Goal: Task Accomplishment & Management: Use online tool/utility

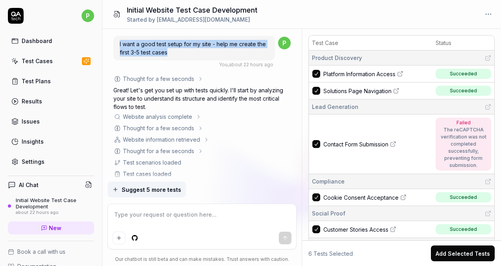
scroll to position [46, 0]
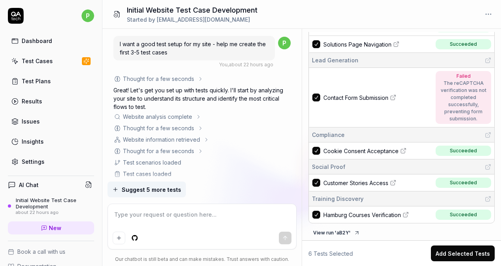
click at [251, 149] on div "Thought for a few seconds" at bounding box center [201, 151] width 177 height 8
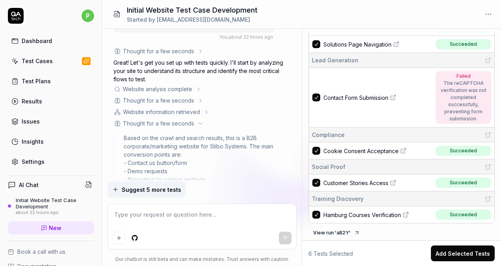
scroll to position [0, 0]
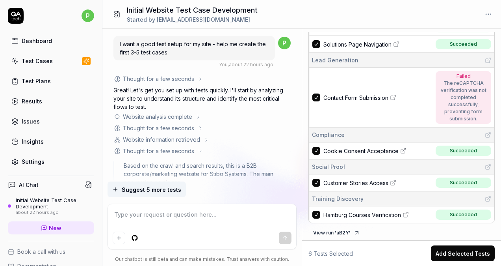
click at [200, 149] on icon at bounding box center [200, 151] width 6 height 6
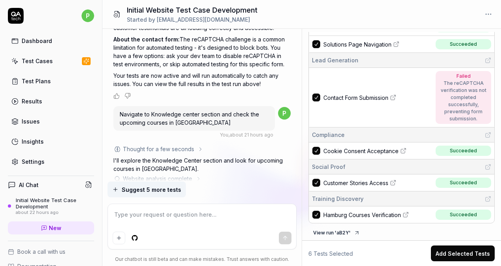
scroll to position [709, 0]
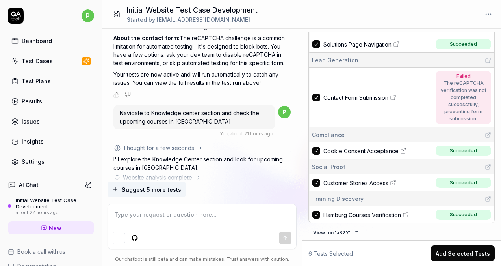
click at [210, 108] on div "Navigate to Knowledge center section and check the upcoming courses in Hamburg" at bounding box center [194, 117] width 162 height 24
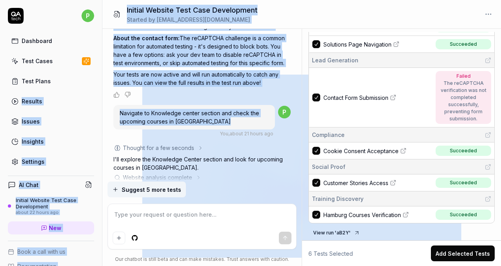
drag, startPoint x: 210, startPoint y: 108, endPoint x: 96, endPoint y: 88, distance: 115.2
click at [95, 88] on div "p Dashboard Test Cases Test Plans Results Issues Insights Settings AI Chat Init…" at bounding box center [250, 133] width 501 height 266
drag, startPoint x: 96, startPoint y: 88, endPoint x: 167, endPoint y: 102, distance: 72.7
click at [167, 105] on div "Navigate to Knowledge center section and check the upcoming courses in Hamburg" at bounding box center [194, 117] width 162 height 24
click at [222, 105] on div "Navigate to Knowledge center section and check the upcoming courses in Hamburg" at bounding box center [194, 117] width 162 height 24
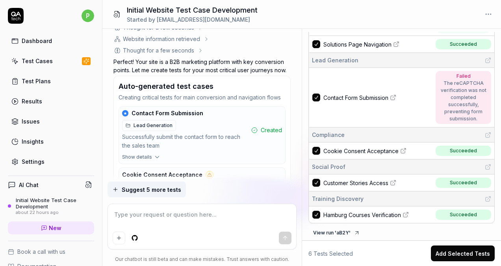
scroll to position [0, 0]
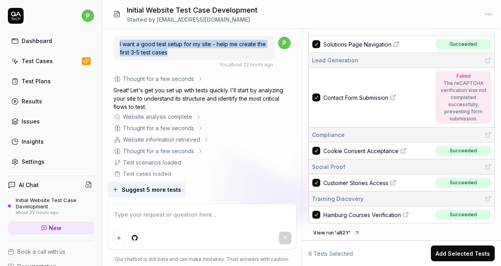
drag, startPoint x: 181, startPoint y: 53, endPoint x: 116, endPoint y: 40, distance: 66.6
click at [116, 40] on div "I want a good test setup for my site - help me create the first 3-5 test cases" at bounding box center [194, 48] width 162 height 24
drag, startPoint x: 116, startPoint y: 40, endPoint x: 182, endPoint y: 51, distance: 67.1
click at [182, 51] on div "I want a good test setup for my site - help me create the first 3-5 test cases" at bounding box center [194, 48] width 162 height 24
click at [183, 51] on div "I want a good test setup for my site - help me create the first 3-5 test cases" at bounding box center [194, 48] width 162 height 24
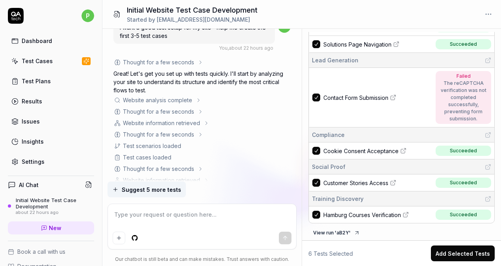
scroll to position [39, 0]
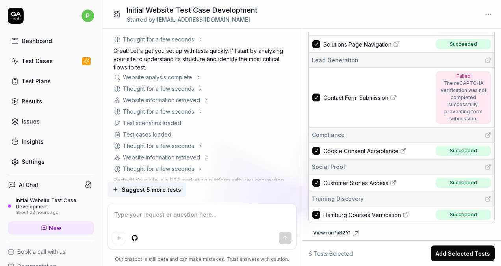
click at [199, 77] on icon at bounding box center [198, 77] width 6 height 6
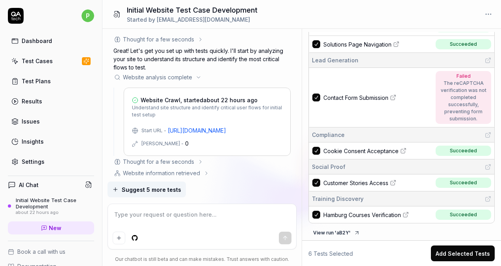
click at [199, 76] on icon at bounding box center [198, 77] width 6 height 6
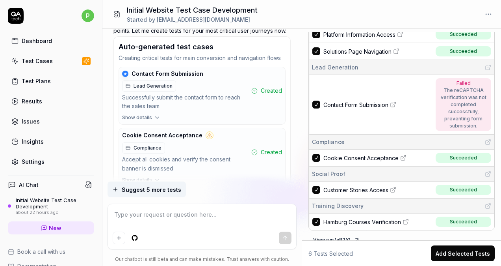
scroll to position [46, 0]
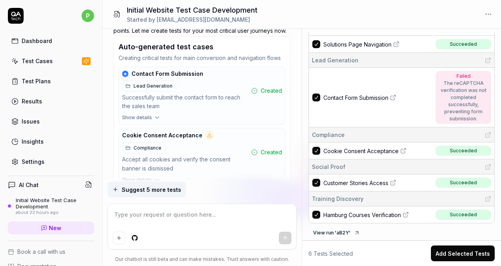
click at [372, 213] on span "Hamburg Courses Verification" at bounding box center [363, 214] width 78 height 8
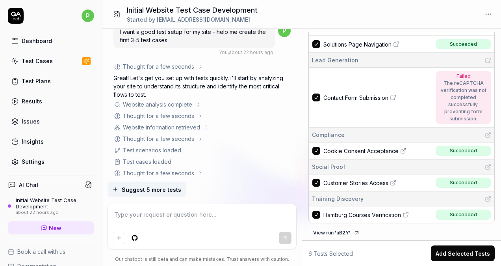
scroll to position [0, 0]
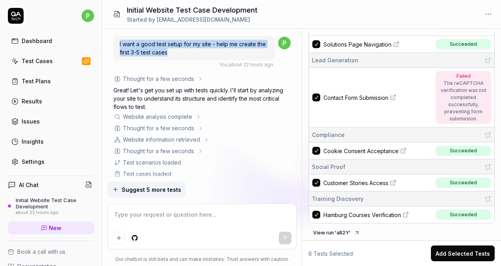
drag, startPoint x: 173, startPoint y: 52, endPoint x: 118, endPoint y: 44, distance: 55.4
click at [118, 44] on div "I want a good test setup for my site - help me create the first 3-5 test cases" at bounding box center [194, 48] width 162 height 24
drag, startPoint x: 118, startPoint y: 44, endPoint x: 196, endPoint y: 51, distance: 78.3
click at [196, 51] on div "I want a good test setup for my site - help me create the first 3-5 test cases" at bounding box center [194, 48] width 162 height 24
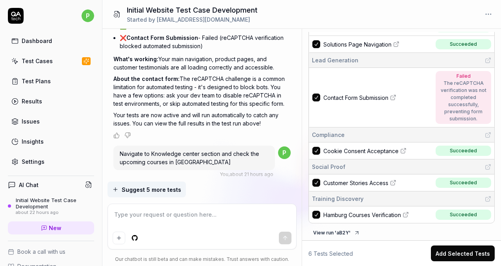
scroll to position [670, 0]
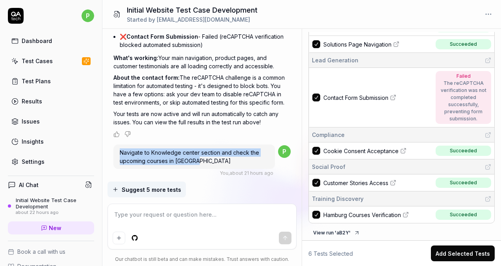
drag, startPoint x: 209, startPoint y: 147, endPoint x: 115, endPoint y: 133, distance: 94.7
click at [115, 144] on div "Navigate to Knowledge center section and check the upcoming courses in Hamburg" at bounding box center [194, 156] width 162 height 24
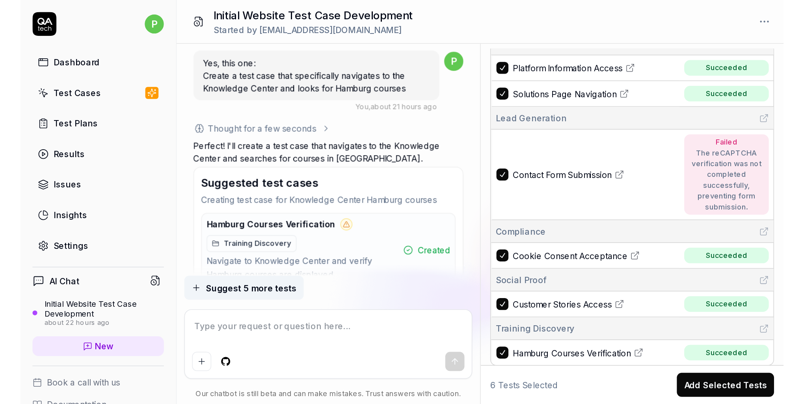
scroll to position [1186, 0]
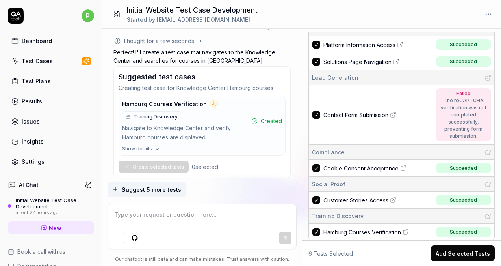
click at [342, 230] on span "Hamburg Courses Verification" at bounding box center [363, 232] width 78 height 8
click at [150, 220] on textarea at bounding box center [202, 218] width 179 height 20
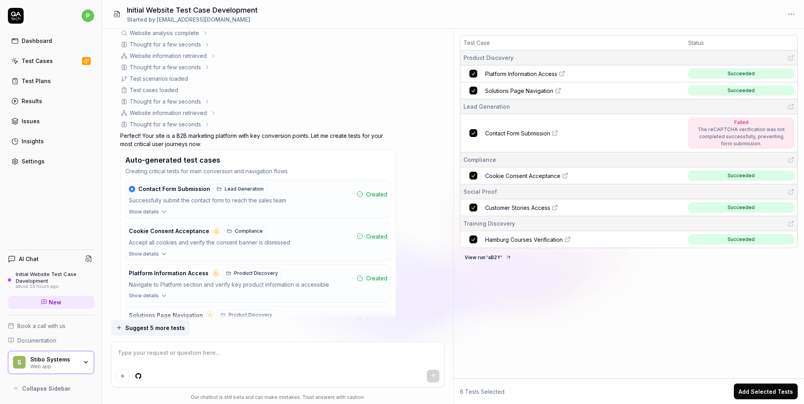
scroll to position [0, 0]
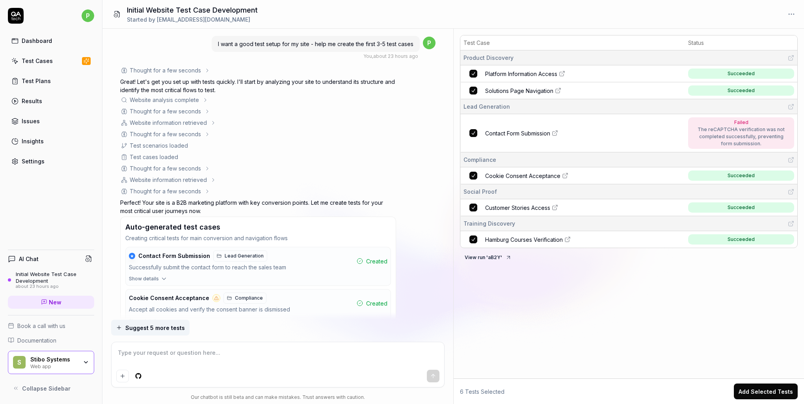
click at [44, 43] on div "Dashboard" at bounding box center [37, 41] width 30 height 8
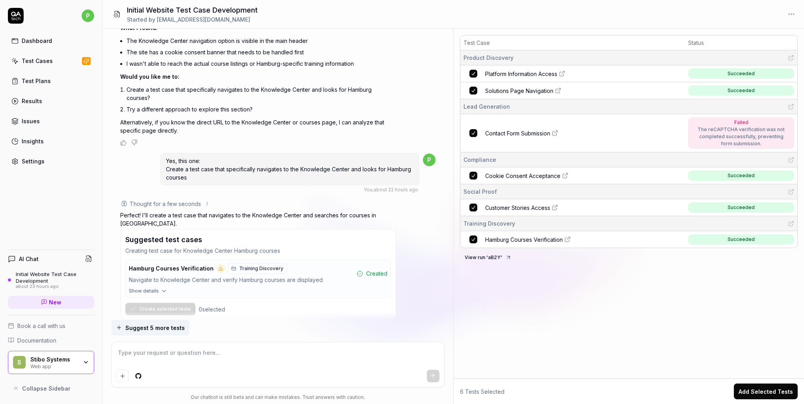
click at [18, 265] on icon at bounding box center [16, 388] width 6 height 6
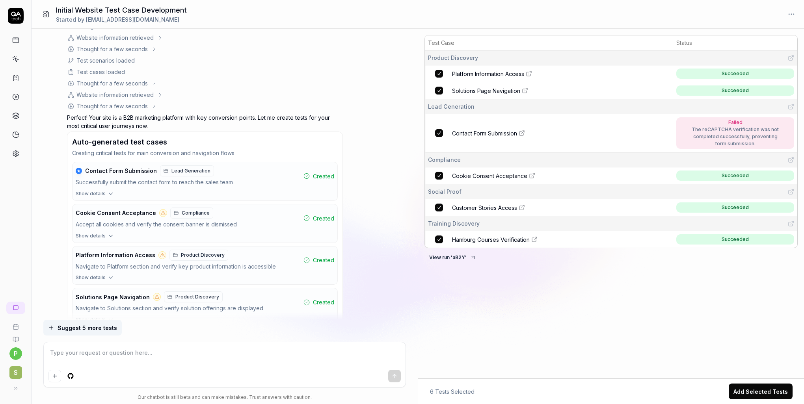
scroll to position [0, 0]
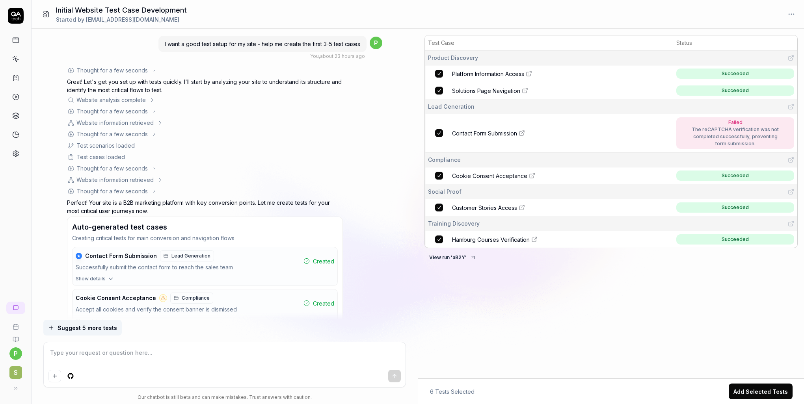
click at [66, 265] on html "p S Initial Website Test Case Development Started by pehr@stibosystems.com I wa…" at bounding box center [402, 202] width 804 height 404
click at [165, 265] on html "p S Initial Website Test Case Development Started by pehr@stibosystems.com I wa…" at bounding box center [402, 202] width 804 height 404
click at [164, 265] on textarea at bounding box center [224, 357] width 352 height 20
drag, startPoint x: 162, startPoint y: 43, endPoint x: 363, endPoint y: 45, distance: 201.0
click at [363, 45] on div "I want a good test setup for my site - help me create the first 3-5 test cases" at bounding box center [262, 44] width 208 height 16
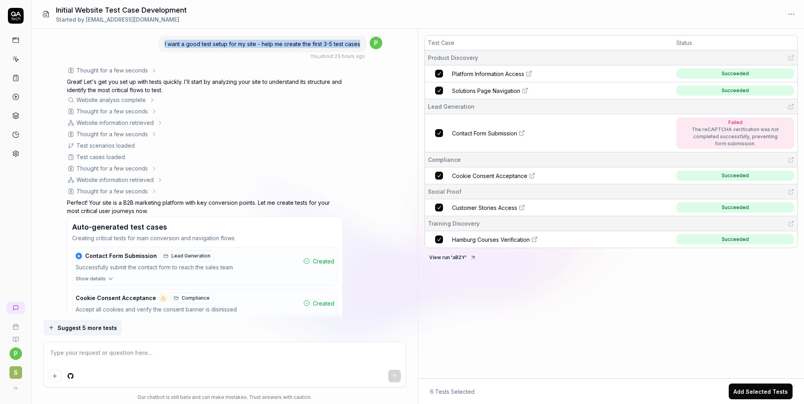
drag, startPoint x: 363, startPoint y: 45, endPoint x: 338, endPoint y: 46, distance: 25.6
click at [338, 46] on span "I want a good test setup for my site - help me create the first 3-5 test cases" at bounding box center [262, 44] width 195 height 7
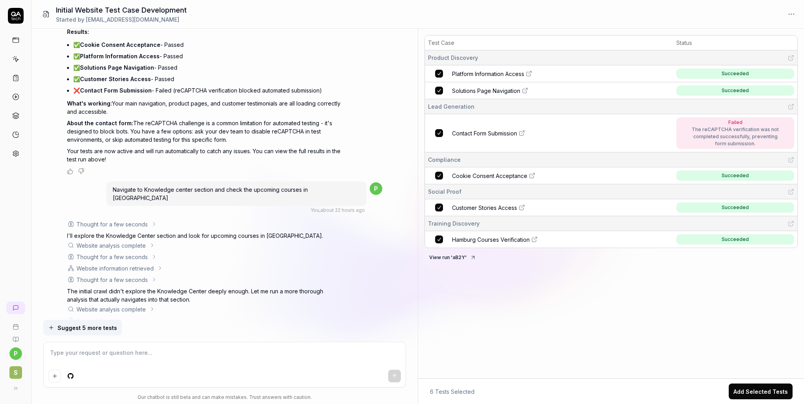
scroll to position [512, 0]
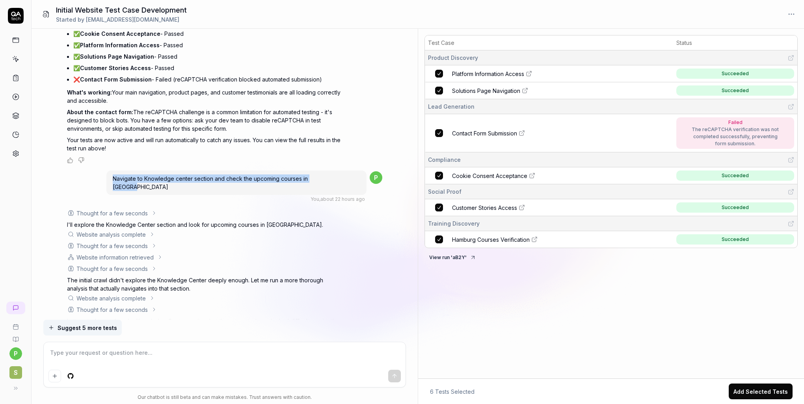
drag, startPoint x: 141, startPoint y: 178, endPoint x: 361, endPoint y: 177, distance: 220.3
click at [361, 177] on div "Navigate to Knowledge center section and check the upcoming courses in Hamburg" at bounding box center [236, 183] width 260 height 24
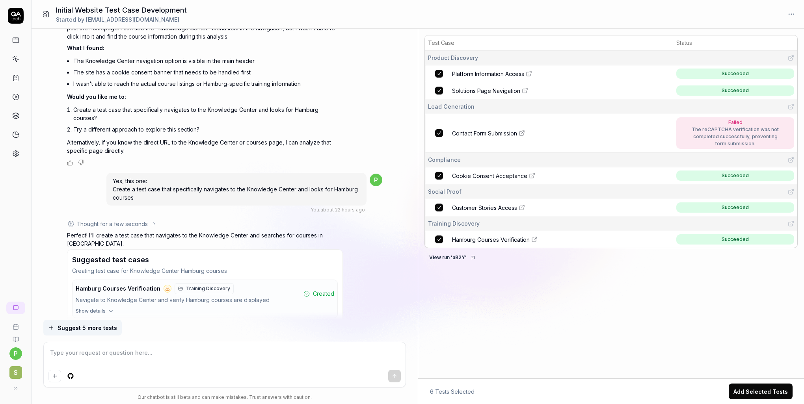
scroll to position [834, 0]
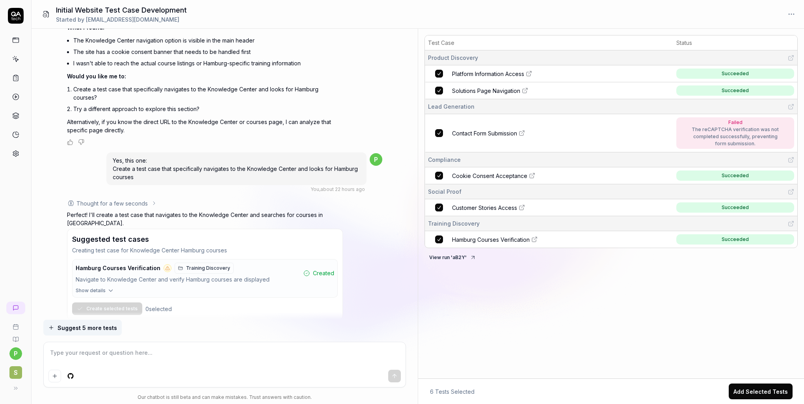
click at [501, 237] on span "Hamburg Courses Verification" at bounding box center [491, 240] width 78 height 8
click at [355, 265] on div "Thought for a few seconds The user wants me to create a test case that navigate…" at bounding box center [224, 266] width 315 height 132
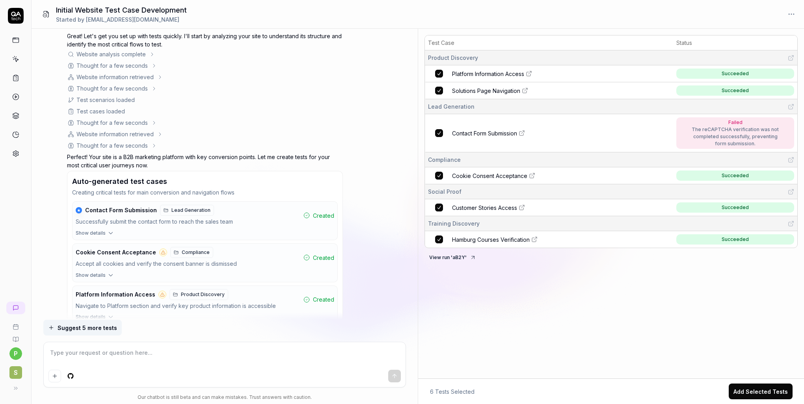
scroll to position [0, 0]
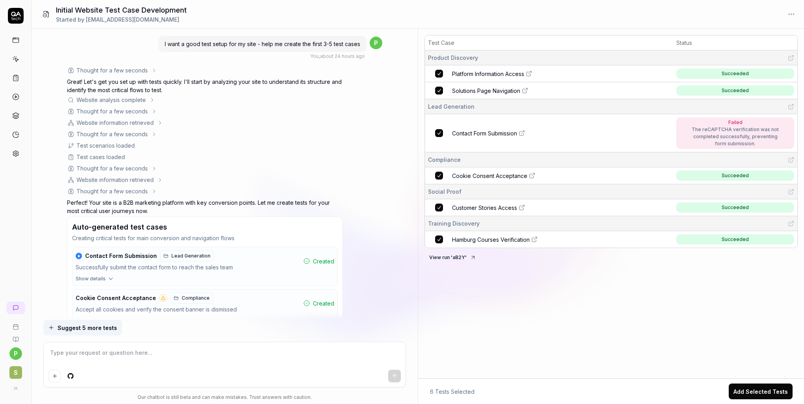
type textarea "*"
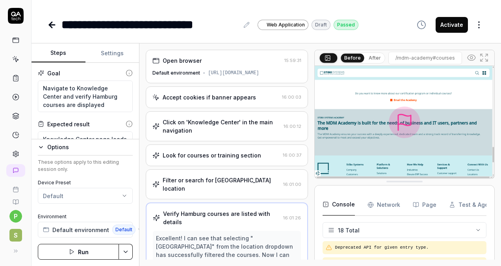
scroll to position [353, 0]
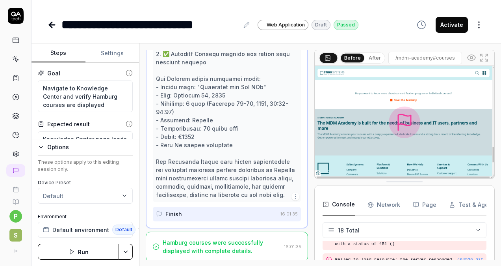
type textarea "*"
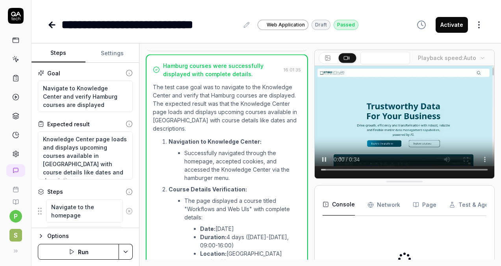
scroll to position [275, 0]
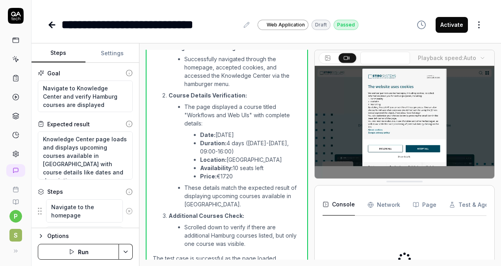
type textarea "*"
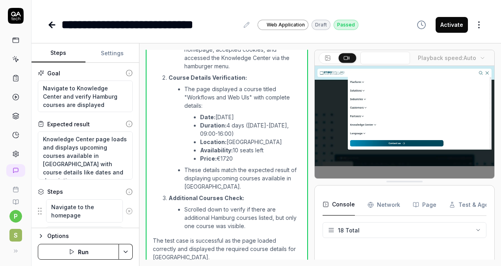
scroll to position [353, 0]
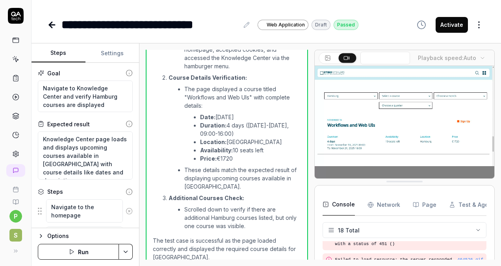
scroll to position [353, 0]
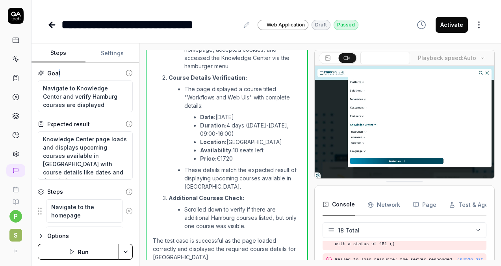
click at [57, 72] on div "Goal" at bounding box center [85, 73] width 95 height 8
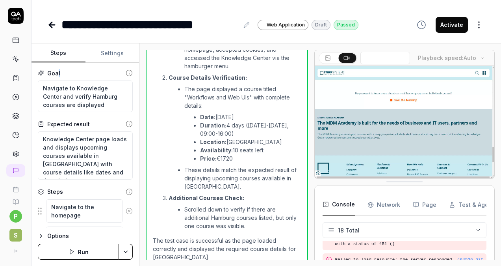
click at [326, 56] on icon at bounding box center [328, 58] width 6 height 6
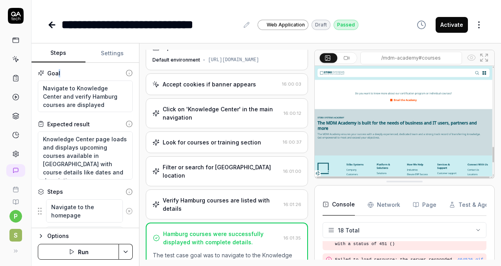
scroll to position [0, 0]
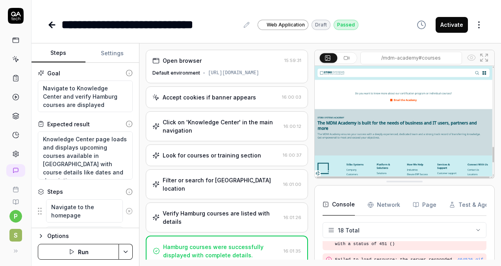
click at [219, 60] on div "Open browser" at bounding box center [216, 60] width 128 height 8
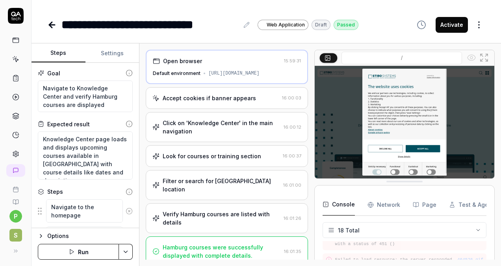
click at [225, 97] on div "Accept cookies if banner appears" at bounding box center [209, 98] width 93 height 8
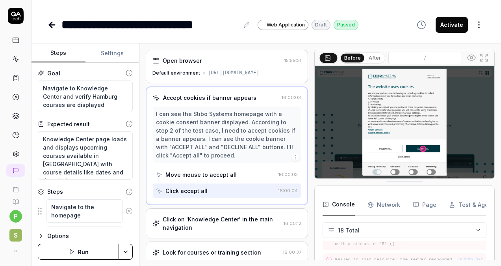
click at [214, 171] on div "Move mouse to accept all" at bounding box center [200, 174] width 71 height 8
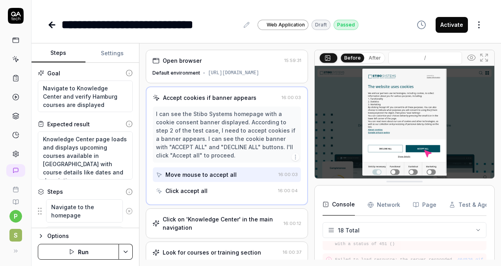
click at [218, 189] on div "Click accept all" at bounding box center [215, 190] width 119 height 15
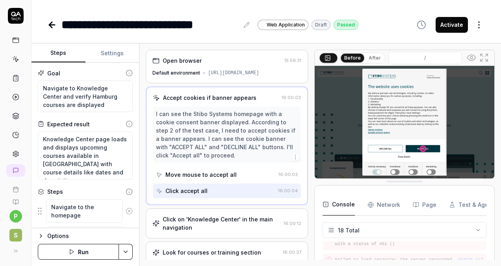
click at [369, 54] on button "After" at bounding box center [375, 58] width 19 height 9
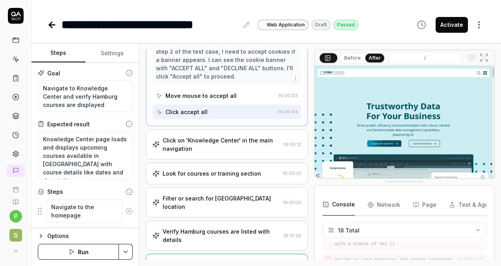
click at [225, 141] on div "Click on 'Knowledge Center' in the main navigation" at bounding box center [221, 144] width 117 height 17
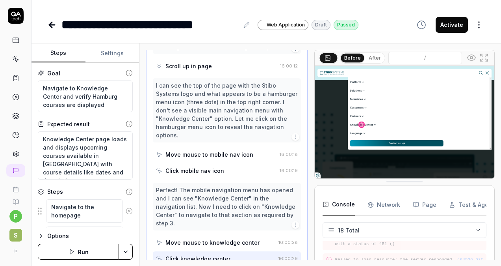
scroll to position [204, 0]
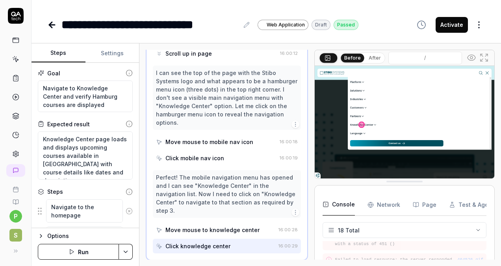
click at [213, 139] on div "Move mouse to mobile nav icon" at bounding box center [209, 142] width 88 height 8
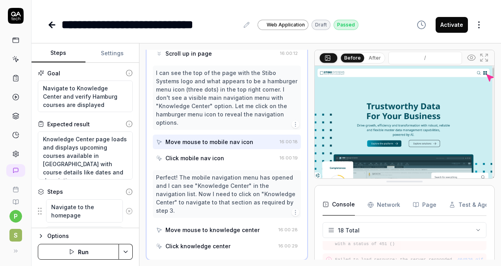
click at [208, 154] on div "Click mobile nav icon" at bounding box center [194, 158] width 59 height 8
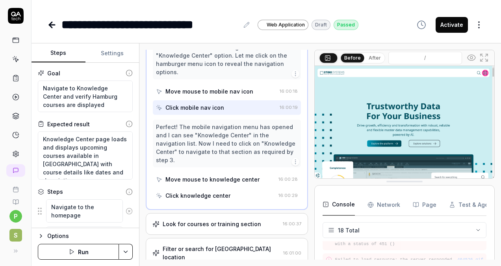
scroll to position [283, 0]
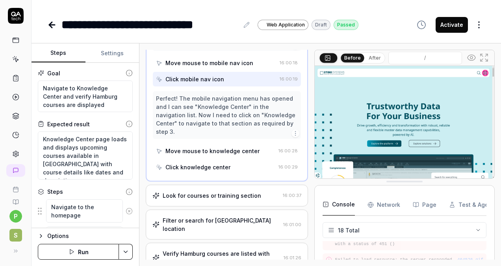
click at [210, 151] on div "Move mouse to knowledge center" at bounding box center [212, 151] width 94 height 8
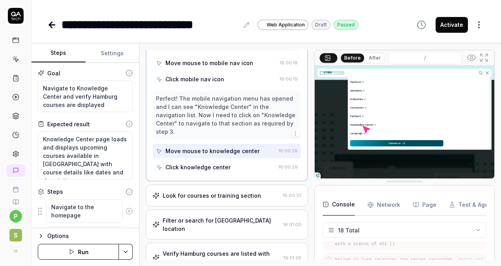
click at [209, 166] on div "Click knowledge center" at bounding box center [197, 167] width 65 height 8
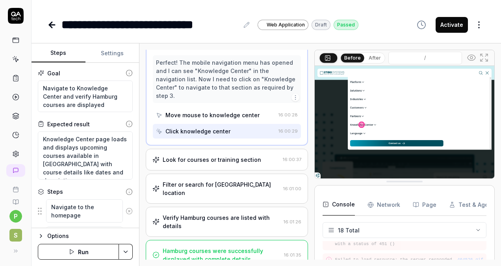
click at [212, 160] on div "Look for courses or training section" at bounding box center [212, 159] width 99 height 8
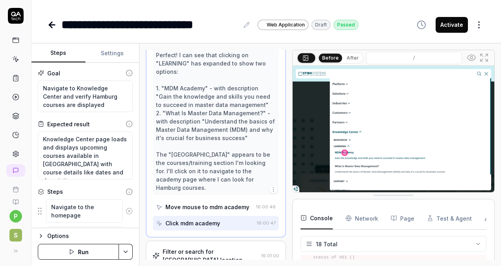
scroll to position [229, 0]
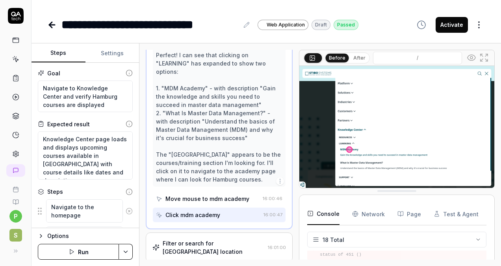
click at [297, 152] on div at bounding box center [296, 155] width 6 height 210
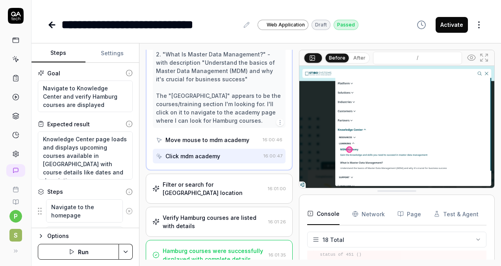
click at [215, 154] on div "Click mdm academy" at bounding box center [192, 156] width 55 height 8
click at [361, 56] on button "After" at bounding box center [359, 58] width 19 height 9
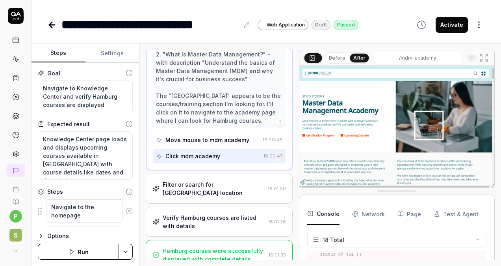
click at [215, 180] on div "Filter or search for [GEOGRAPHIC_DATA] location" at bounding box center [214, 188] width 102 height 17
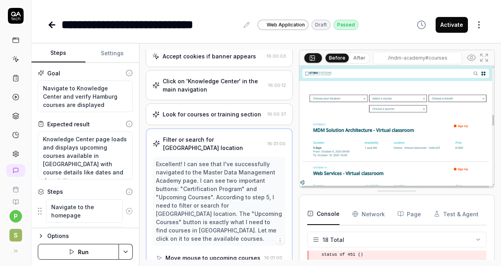
scroll to position [120, 0]
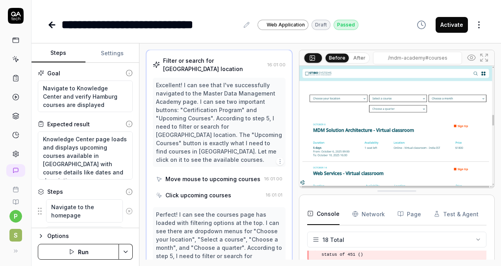
click at [235, 175] on div "Move mouse to upcoming courses" at bounding box center [212, 179] width 95 height 8
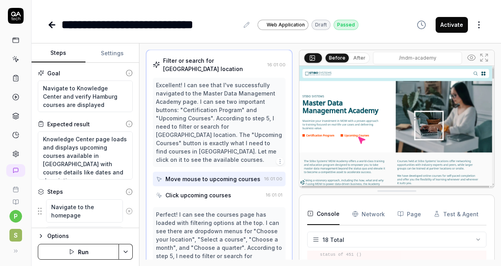
click at [355, 58] on button "After" at bounding box center [359, 58] width 19 height 9
click at [176, 191] on div "Click upcoming courses" at bounding box center [198, 195] width 66 height 8
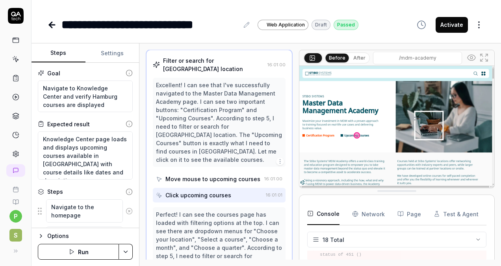
click at [356, 57] on button "After" at bounding box center [359, 58] width 19 height 9
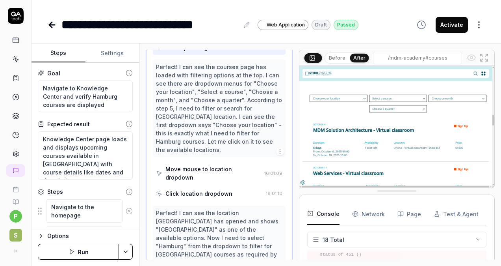
scroll to position [277, 0]
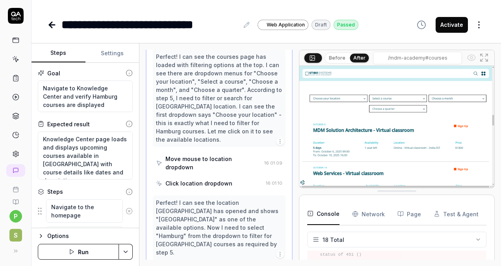
click at [239, 154] on div "Move mouse to location dropdown" at bounding box center [213, 162] width 96 height 17
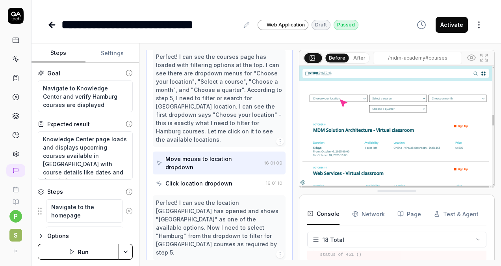
click at [355, 58] on button "After" at bounding box center [359, 58] width 19 height 9
click at [223, 179] on div "Click location dropdown" at bounding box center [198, 183] width 67 height 8
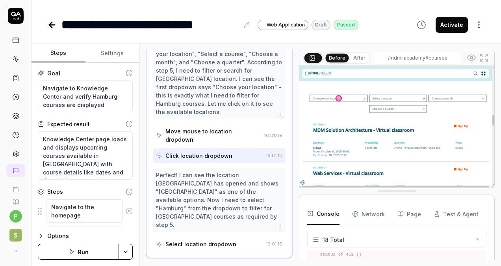
scroll to position [317, 0]
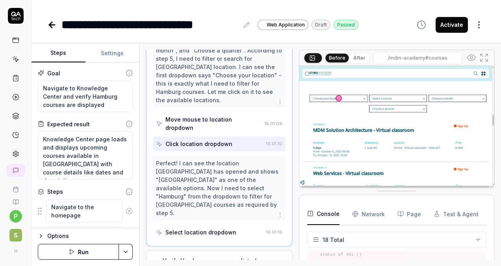
click at [358, 59] on button "After" at bounding box center [359, 58] width 19 height 9
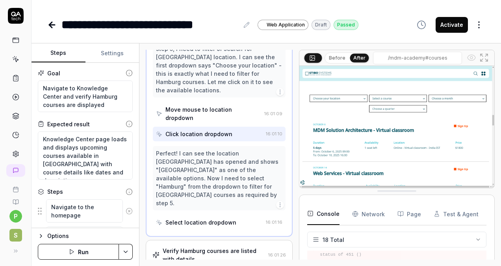
scroll to position [343, 0]
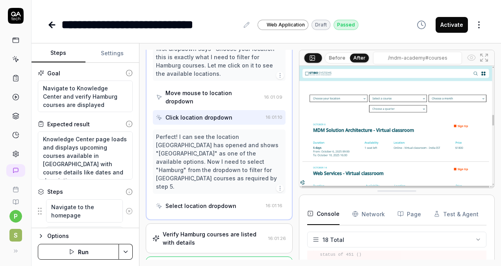
click at [219, 201] on div "Select location dropdown" at bounding box center [200, 205] width 71 height 8
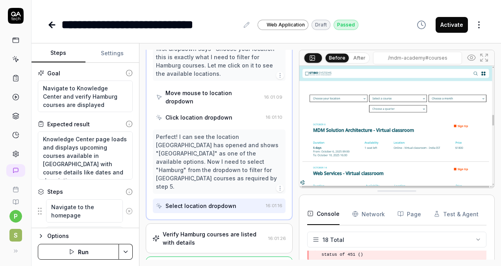
click at [363, 59] on button "After" at bounding box center [359, 58] width 19 height 9
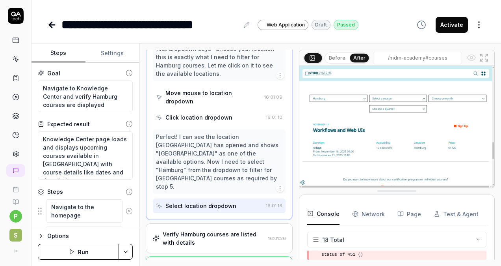
click at [219, 230] on div "Verify Hamburg courses are listed with details" at bounding box center [214, 238] width 102 height 17
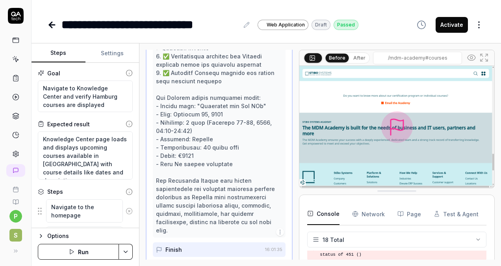
scroll to position [537, 0]
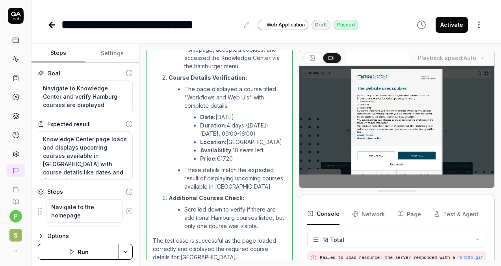
scroll to position [346, 0]
click at [316, 60] on button at bounding box center [313, 57] width 17 height 9
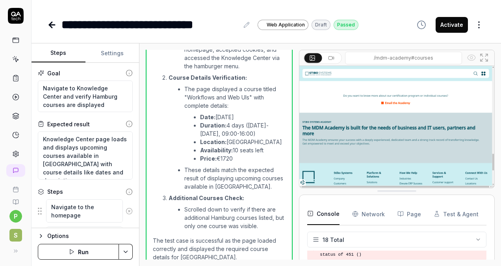
click at [481, 27] on html "**********" at bounding box center [250, 133] width 501 height 266
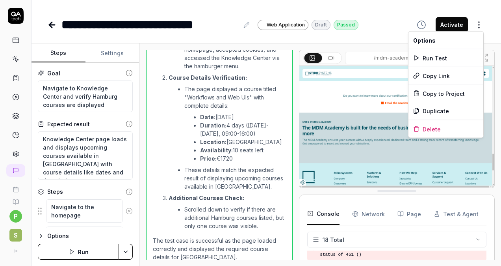
click at [258, 36] on html "**********" at bounding box center [250, 133] width 501 height 266
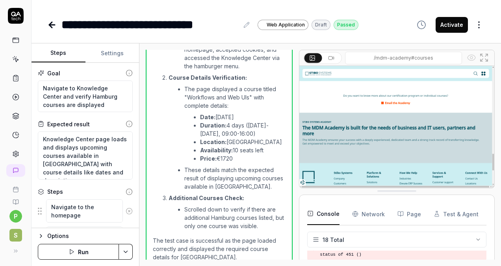
type textarea "*"
click at [125, 253] on html "**********" at bounding box center [250, 133] width 501 height 266
click at [137, 238] on html "**********" at bounding box center [250, 133] width 501 height 266
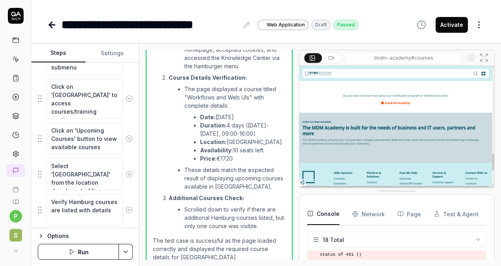
scroll to position [310, 0]
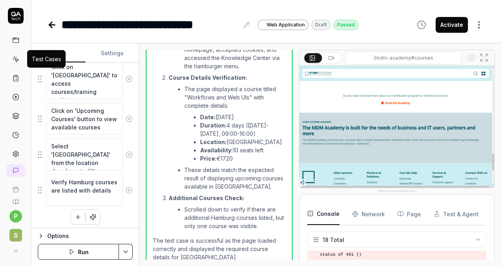
click at [14, 58] on icon at bounding box center [15, 59] width 7 height 7
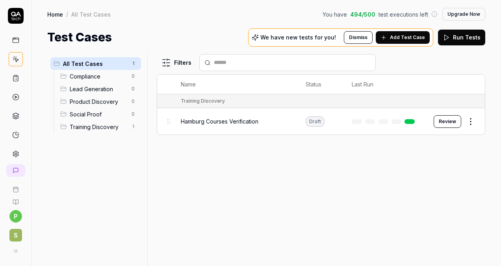
click at [149, 126] on div at bounding box center [150, 160] width 9 height 212
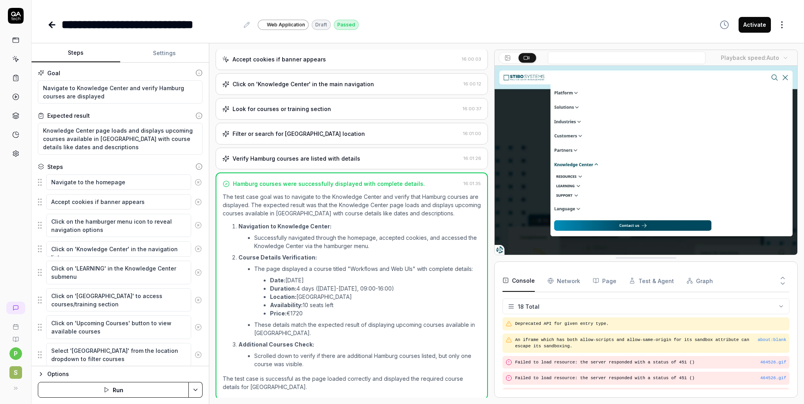
scroll to position [225, 0]
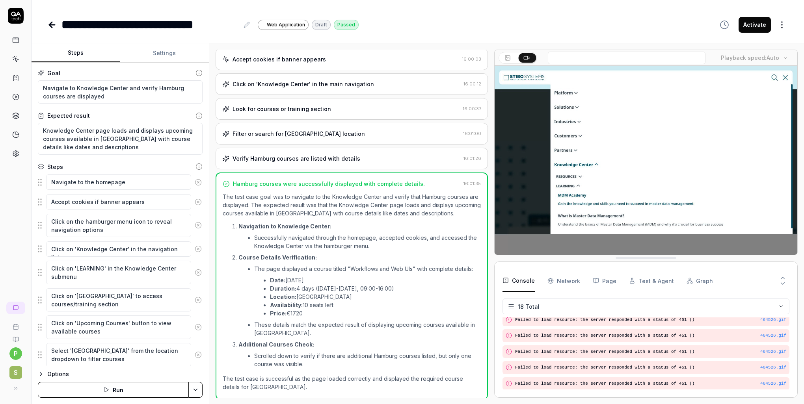
type textarea "*"
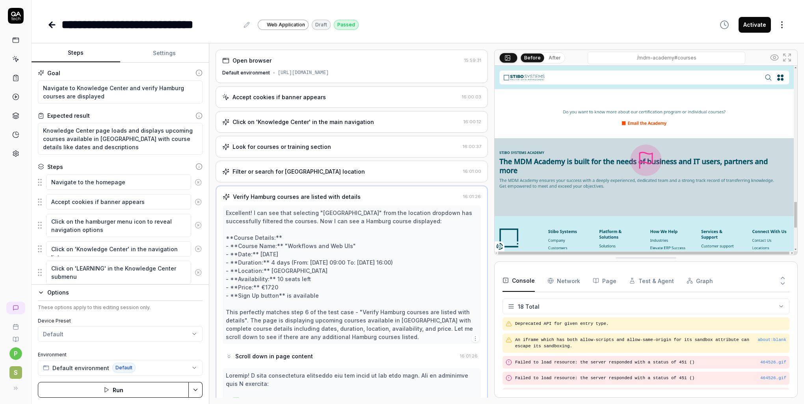
scroll to position [225, 0]
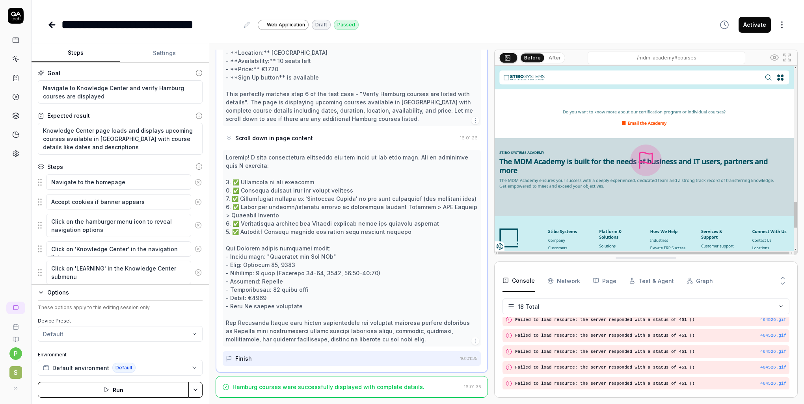
type textarea "*"
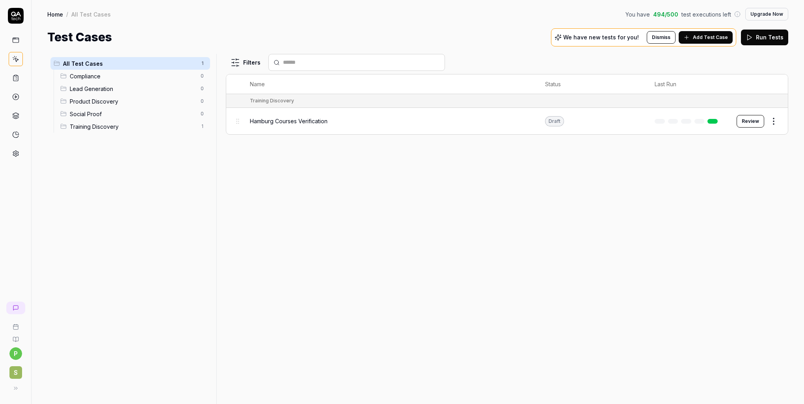
click at [766, 16] on button "Upgrade Now" at bounding box center [766, 14] width 43 height 13
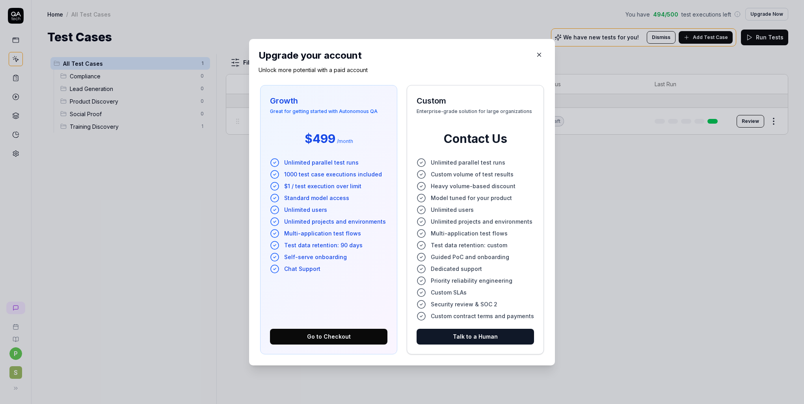
click at [535, 58] on icon "button" at bounding box center [538, 54] width 7 height 7
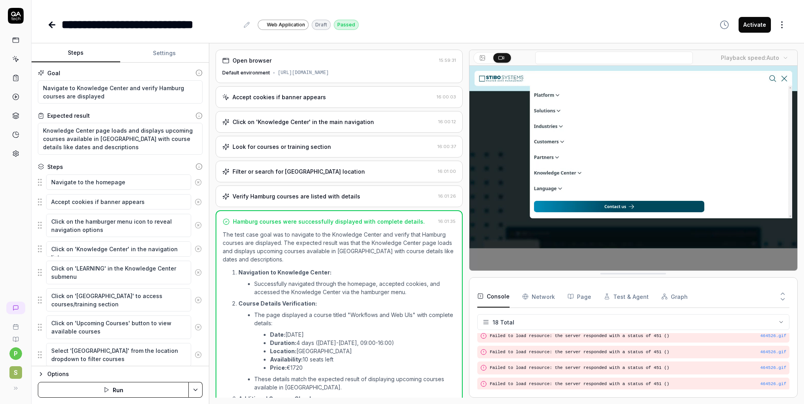
click at [483, 56] on rect at bounding box center [482, 58] width 5 height 5
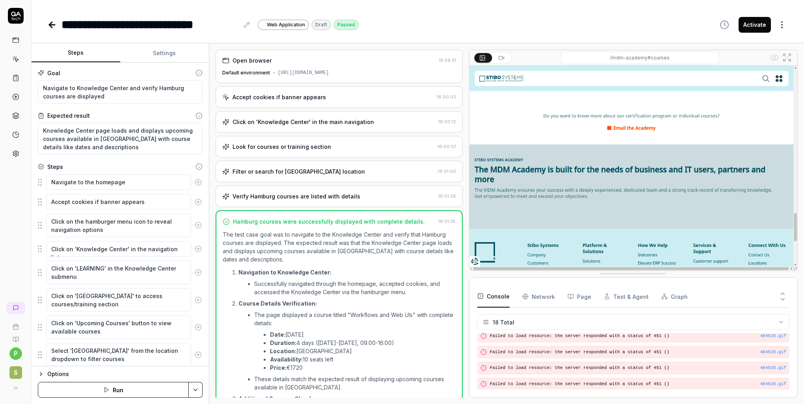
click at [331, 63] on div "Open browser" at bounding box center [329, 60] width 214 height 8
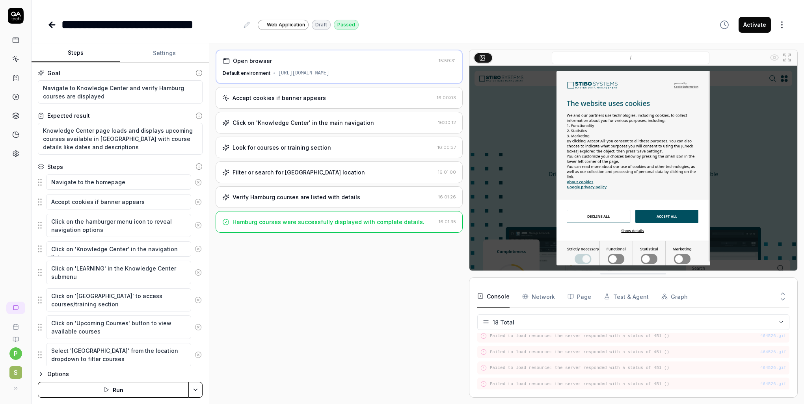
click at [340, 100] on div "Accept cookies if banner appears" at bounding box center [327, 98] width 211 height 8
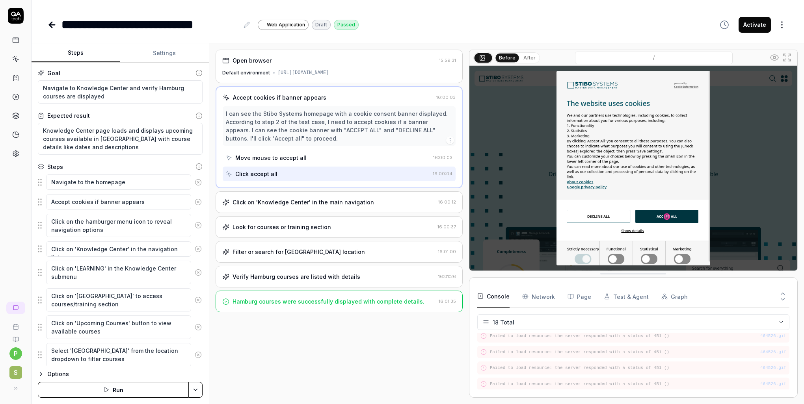
click at [343, 160] on div "Move mouse to accept all" at bounding box center [328, 158] width 204 height 15
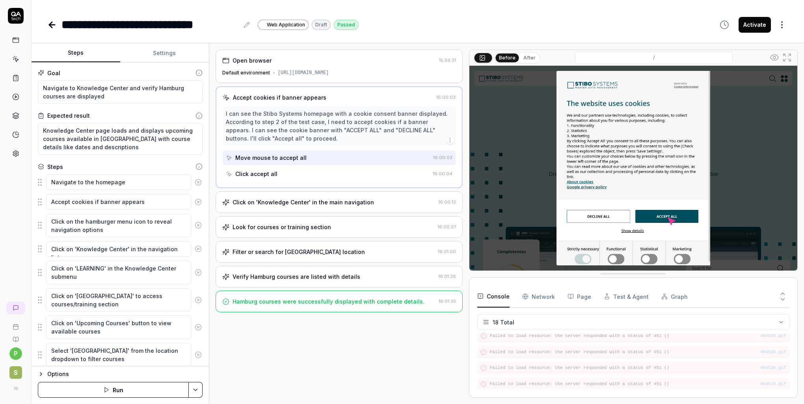
click at [351, 177] on div "Click accept all" at bounding box center [328, 174] width 204 height 15
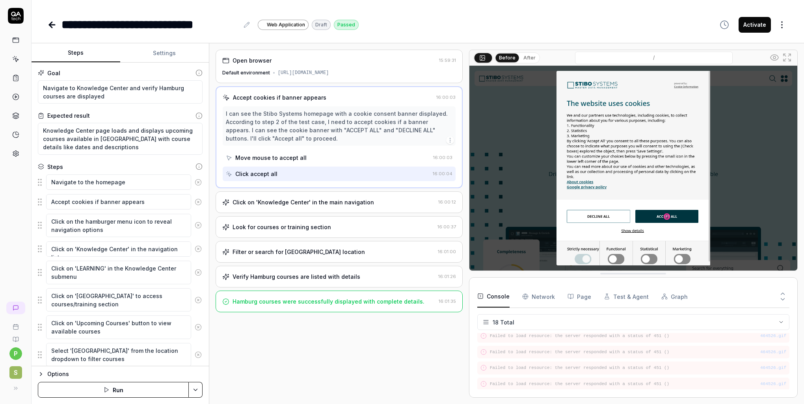
click at [348, 162] on div "Move mouse to accept all" at bounding box center [328, 158] width 204 height 15
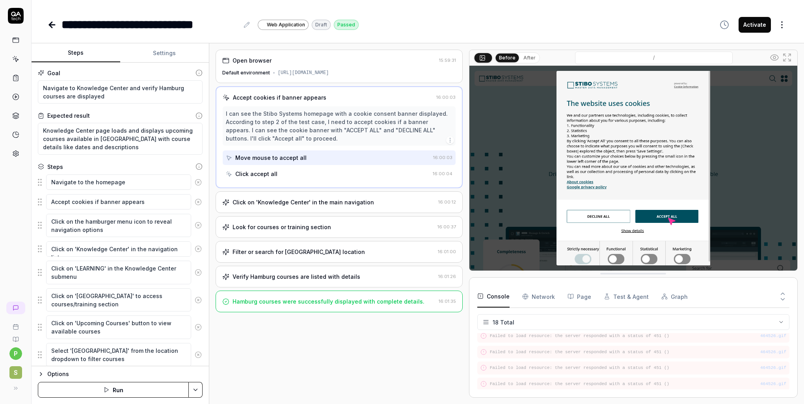
click at [344, 167] on div "Click accept all" at bounding box center [328, 174] width 204 height 15
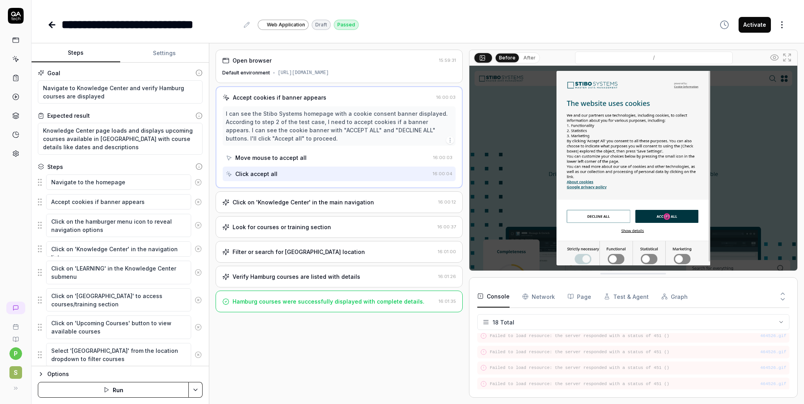
click at [530, 60] on button "After" at bounding box center [529, 58] width 19 height 9
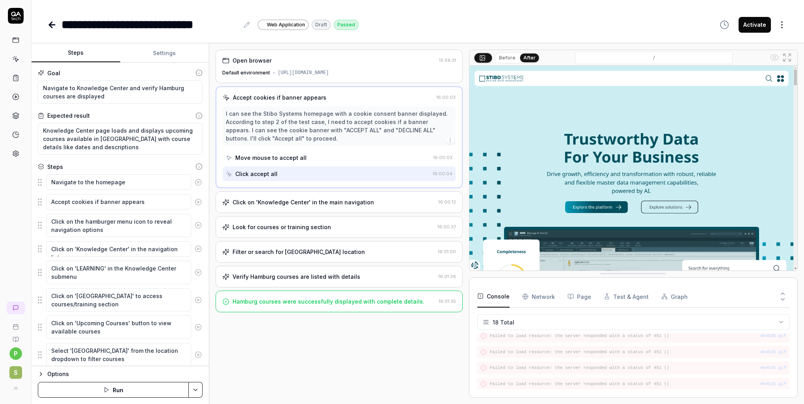
click at [359, 207] on div "Click on 'Knowledge Center' in the main navigation 16:00:12" at bounding box center [339, 203] width 247 height 22
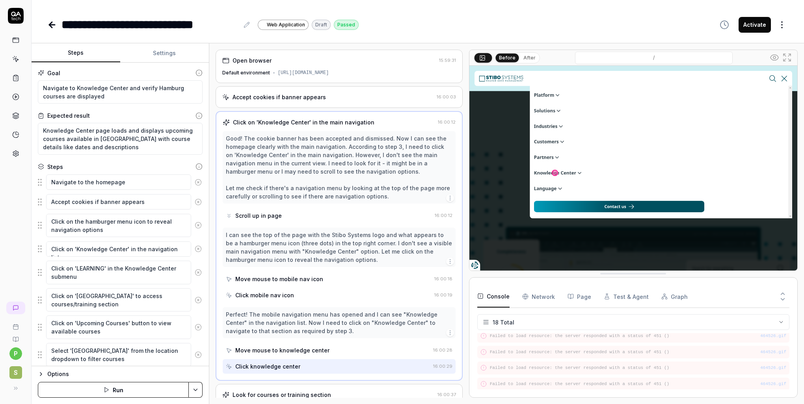
click at [524, 55] on button "After" at bounding box center [529, 58] width 19 height 9
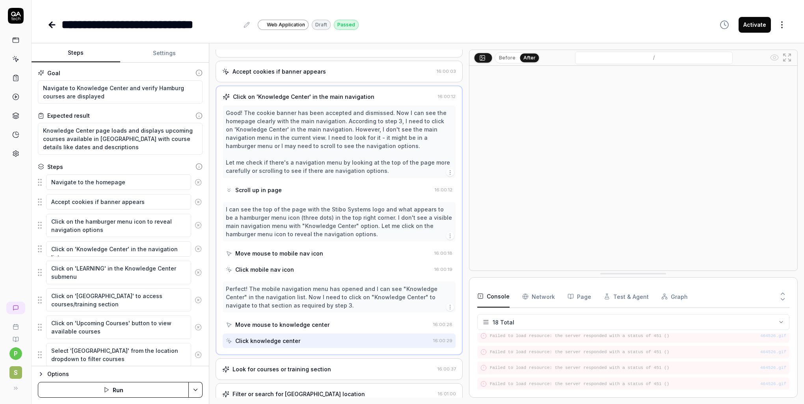
scroll to position [39, 0]
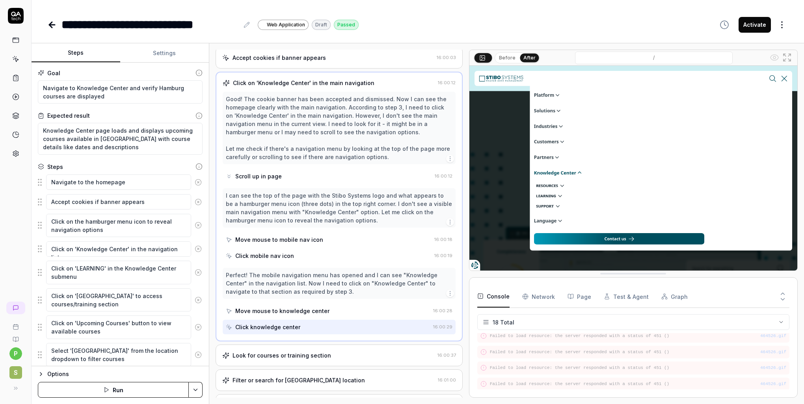
click at [376, 82] on div "Click on 'Knowledge Center' in the main navigation" at bounding box center [329, 83] width 212 height 8
click at [296, 178] on div "Scroll up in page" at bounding box center [329, 176] width 206 height 15
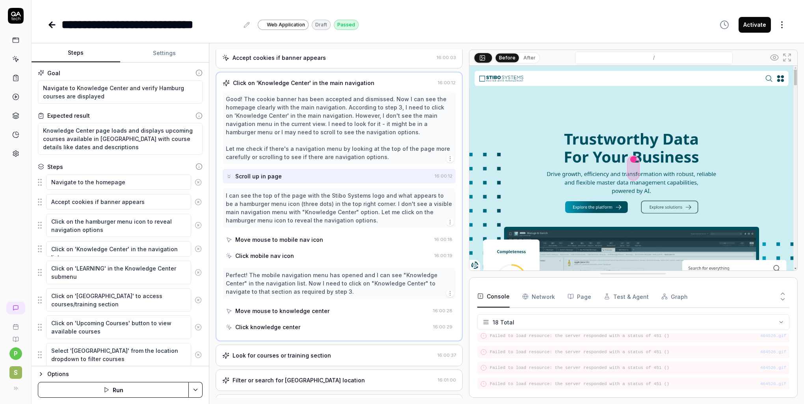
click at [300, 241] on div "Move mouse to mobile nav icon" at bounding box center [279, 240] width 88 height 8
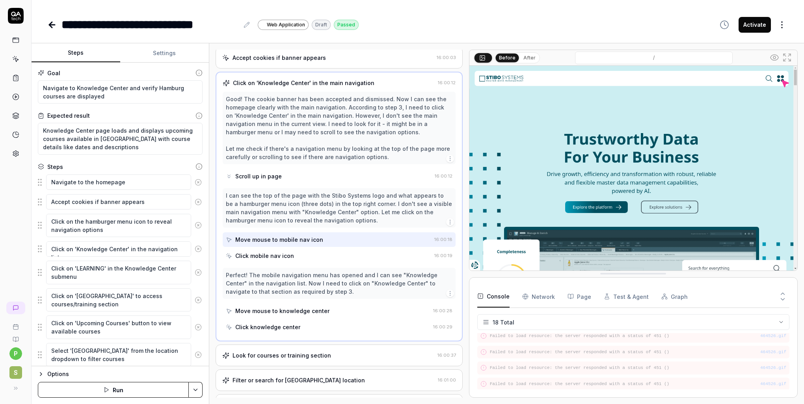
click at [295, 253] on div "Click mobile nav icon" at bounding box center [328, 256] width 205 height 15
click at [293, 310] on div "Move mouse to knowledge center" at bounding box center [282, 311] width 94 height 8
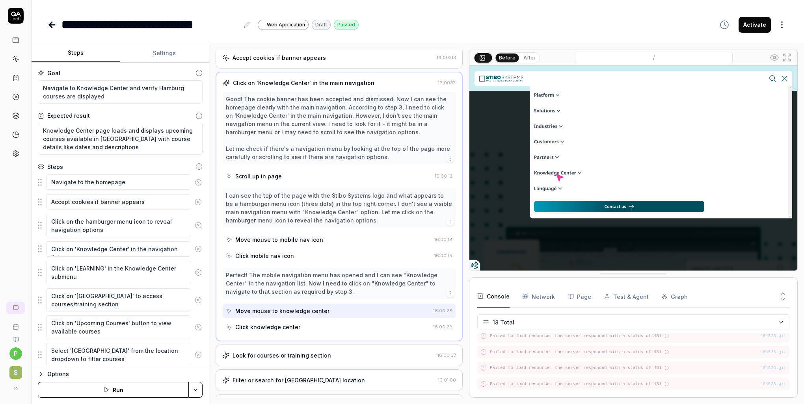
click at [294, 325] on div "Click knowledge center" at bounding box center [267, 327] width 65 height 8
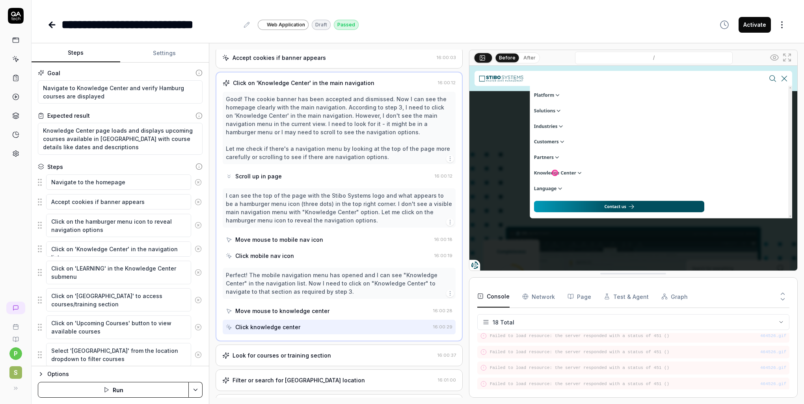
click at [320, 358] on div "Look for courses or training section" at bounding box center [281, 355] width 99 height 8
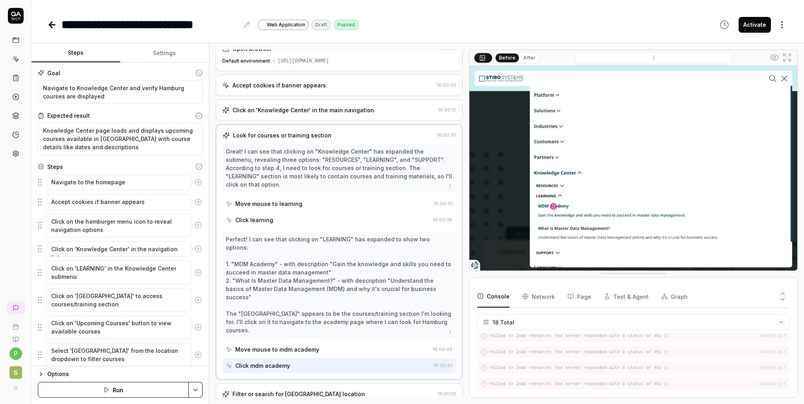
scroll to position [0, 0]
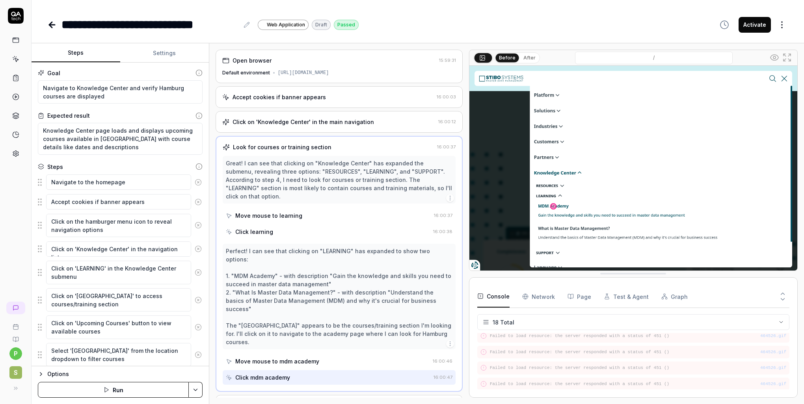
click at [263, 212] on div "Move mouse to learning" at bounding box center [268, 216] width 67 height 8
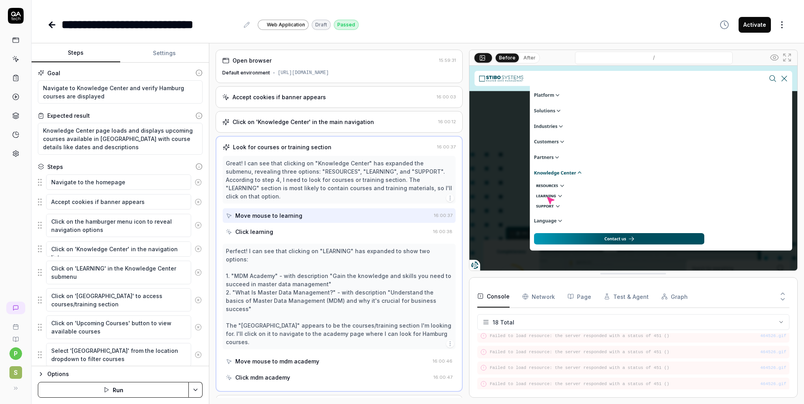
click at [256, 228] on div "Click learning" at bounding box center [254, 232] width 38 height 8
type textarea "*"
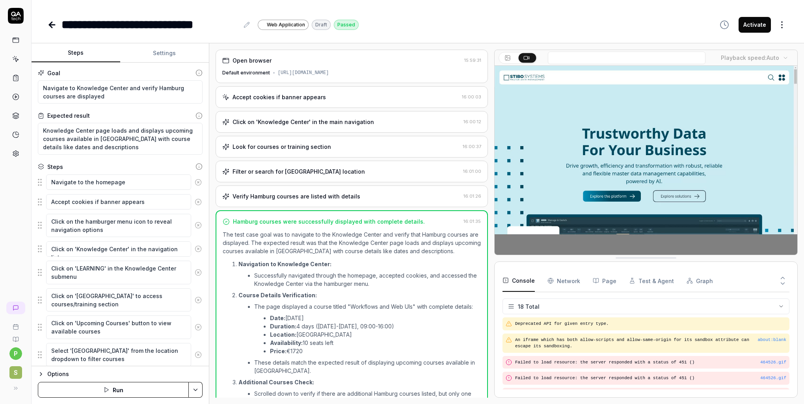
scroll to position [225, 0]
